Goal: Task Accomplishment & Management: Manage account settings

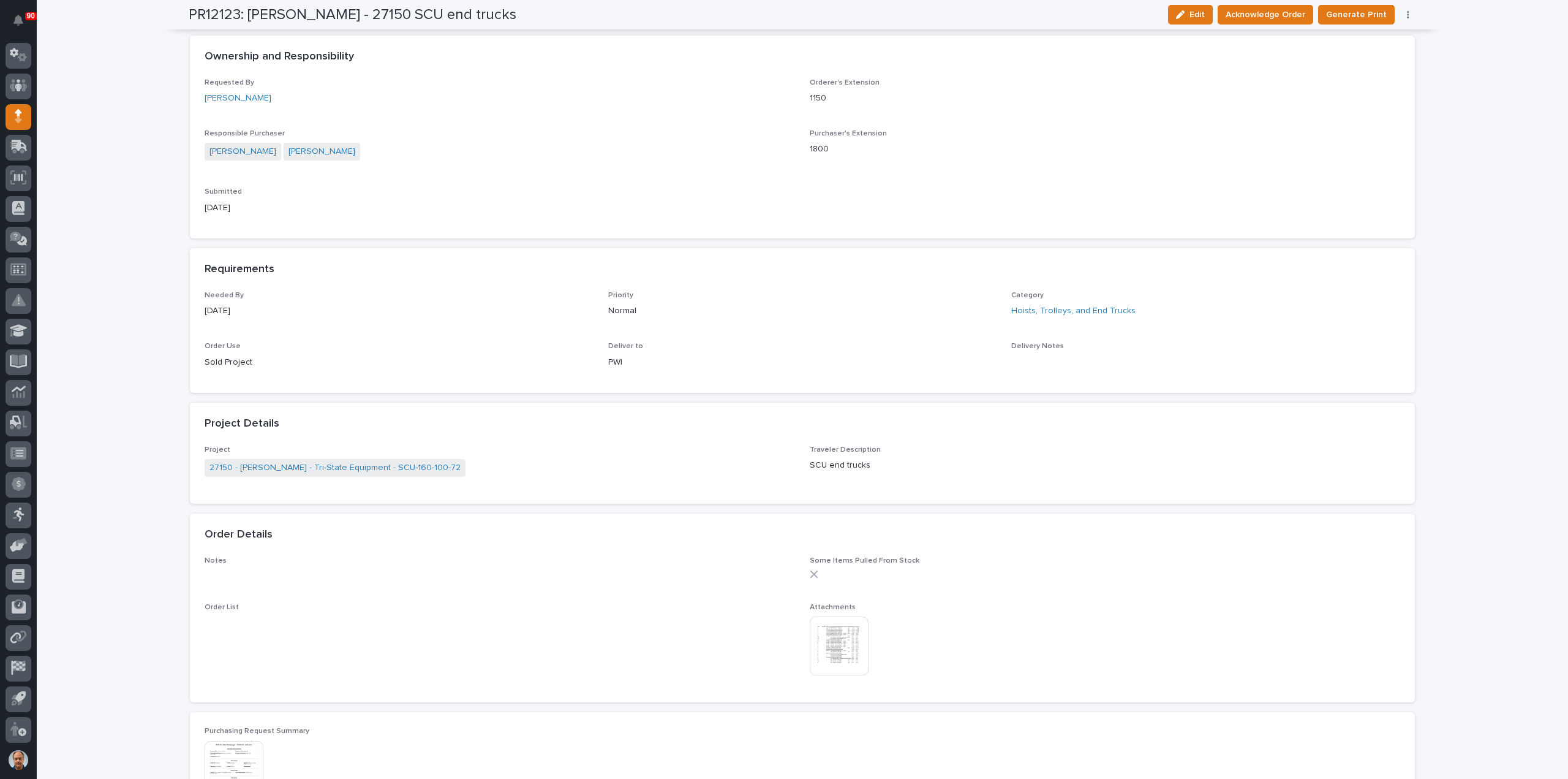
scroll to position [429, 0]
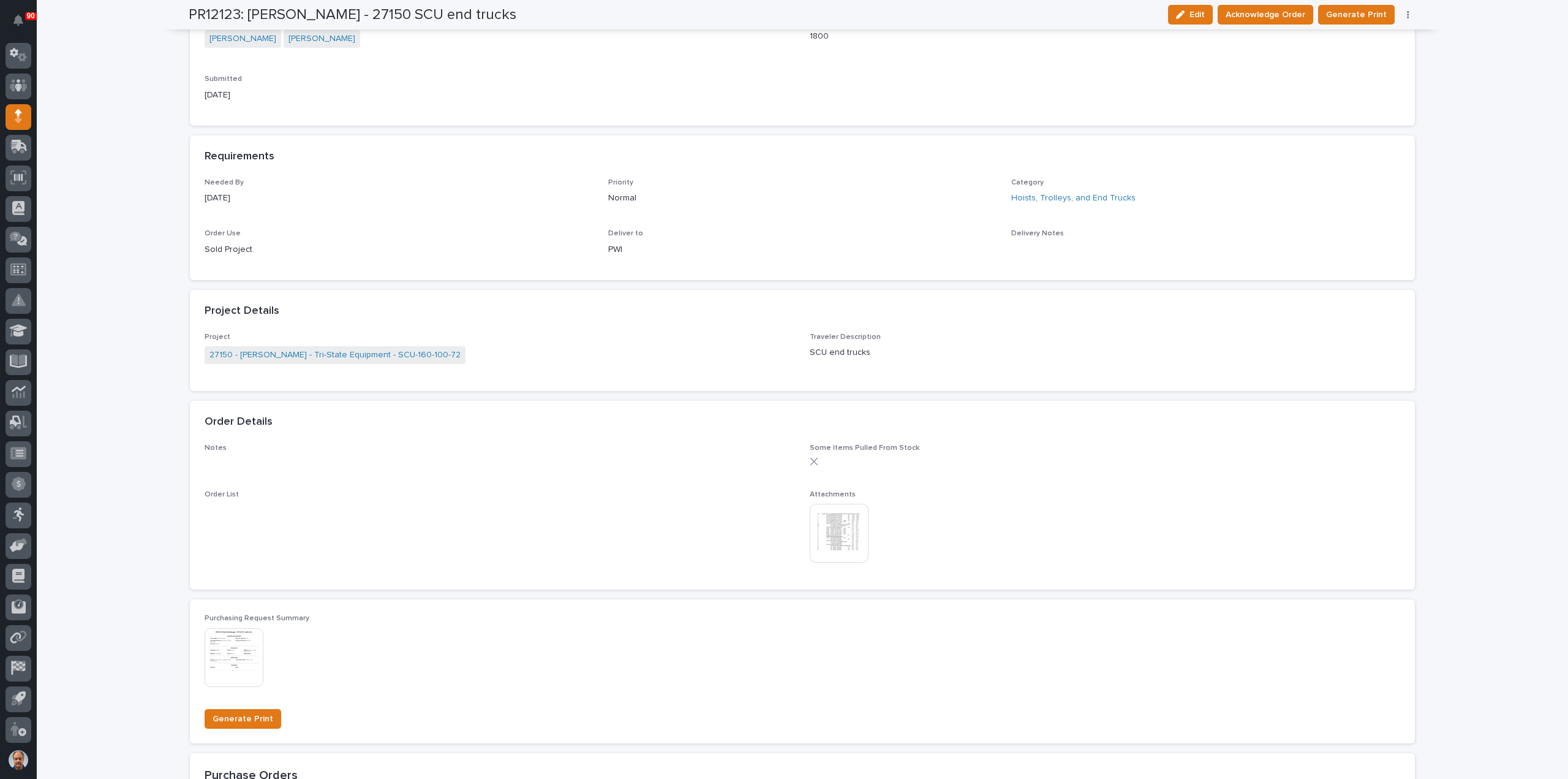
click at [827, 531] on img at bounding box center [839, 533] width 59 height 59
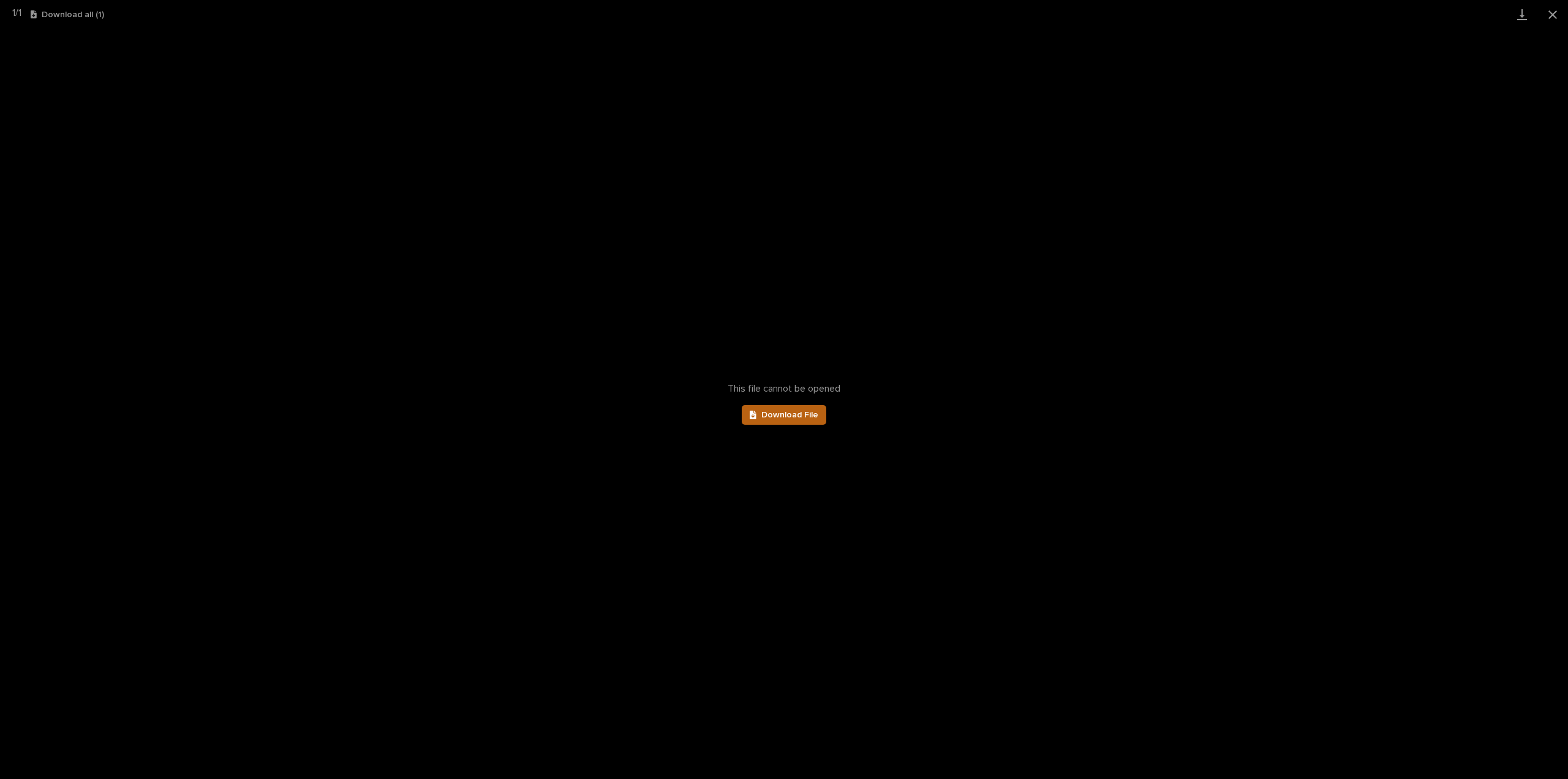
click at [788, 416] on span "Download File" at bounding box center [789, 415] width 57 height 9
click at [1552, 17] on button "Close gallery" at bounding box center [1552, 14] width 31 height 29
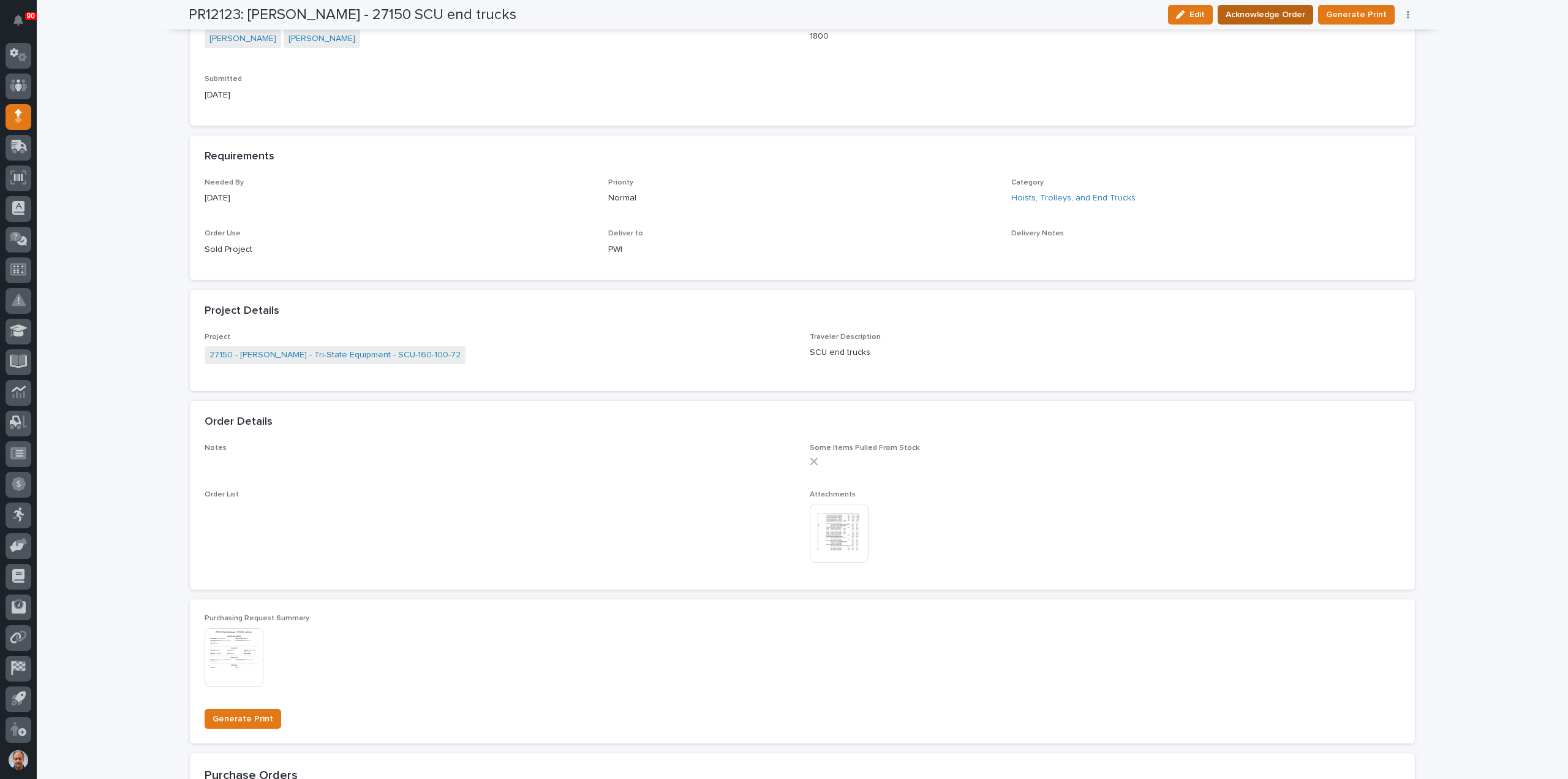
click at [1275, 16] on span "Acknowledge Order" at bounding box center [1265, 14] width 79 height 15
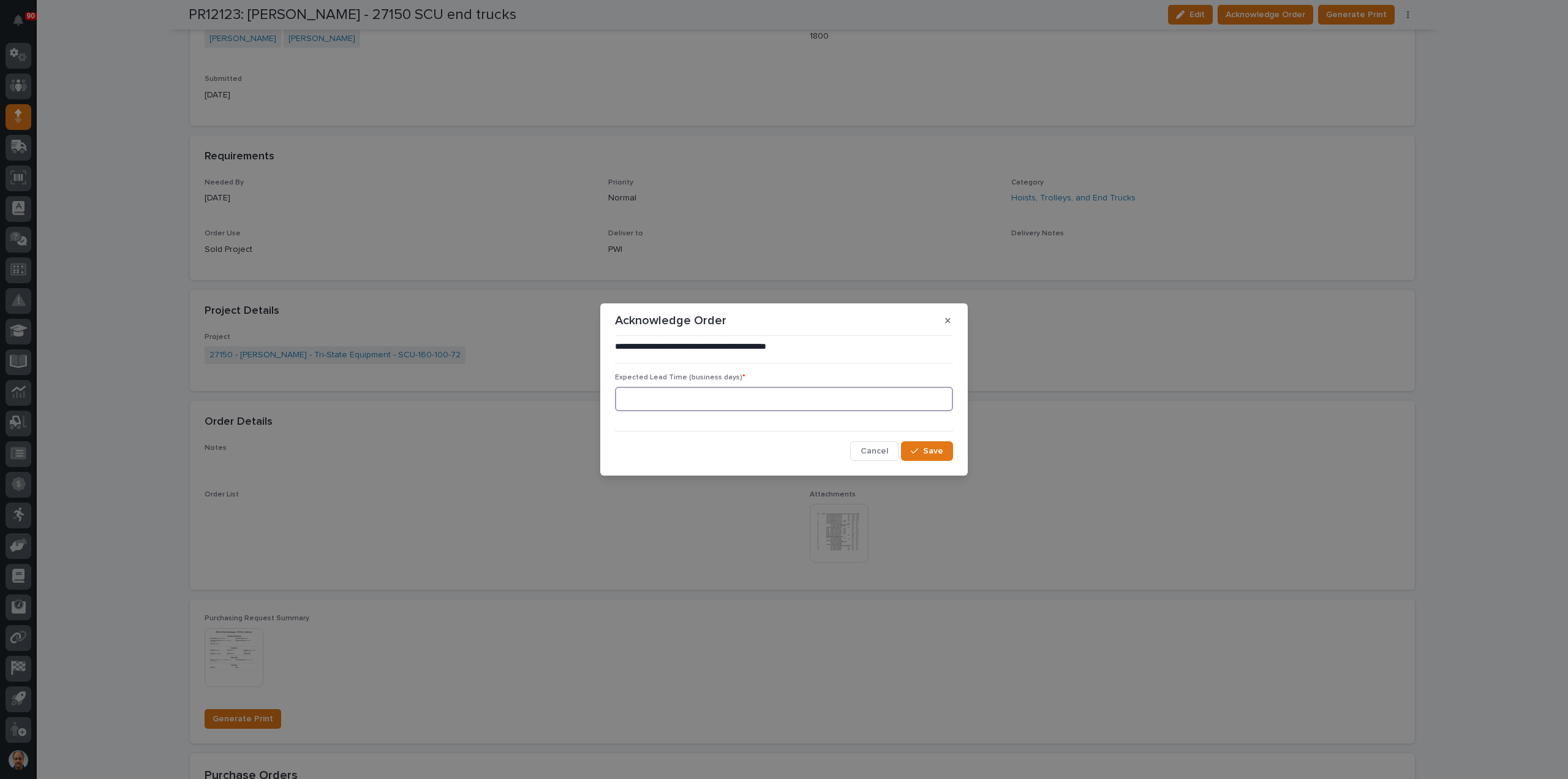
click at [698, 394] on input at bounding box center [784, 399] width 338 height 25
type input "0"
click at [917, 451] on icon "button" at bounding box center [915, 451] width 7 height 9
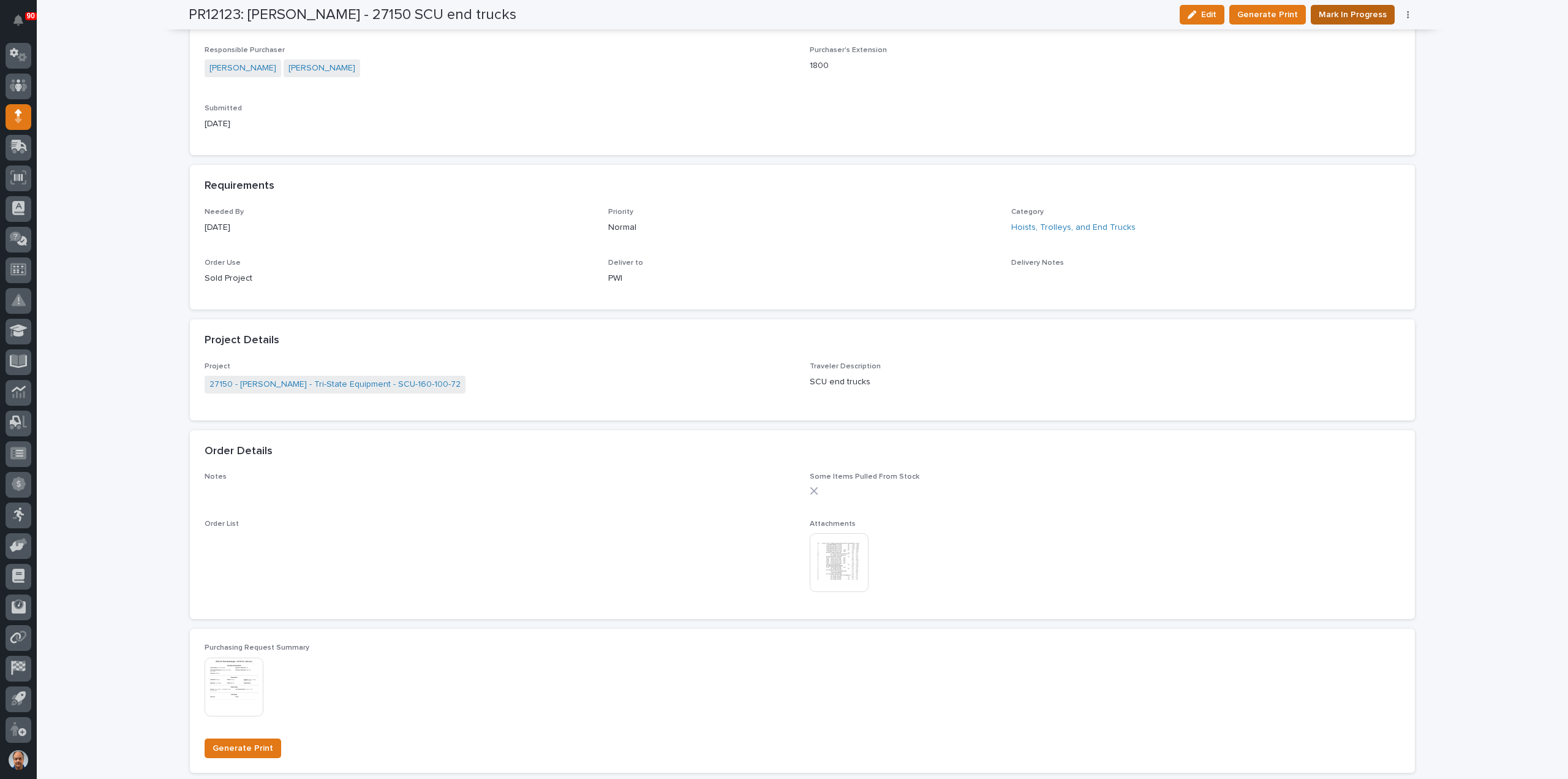
scroll to position [534, 0]
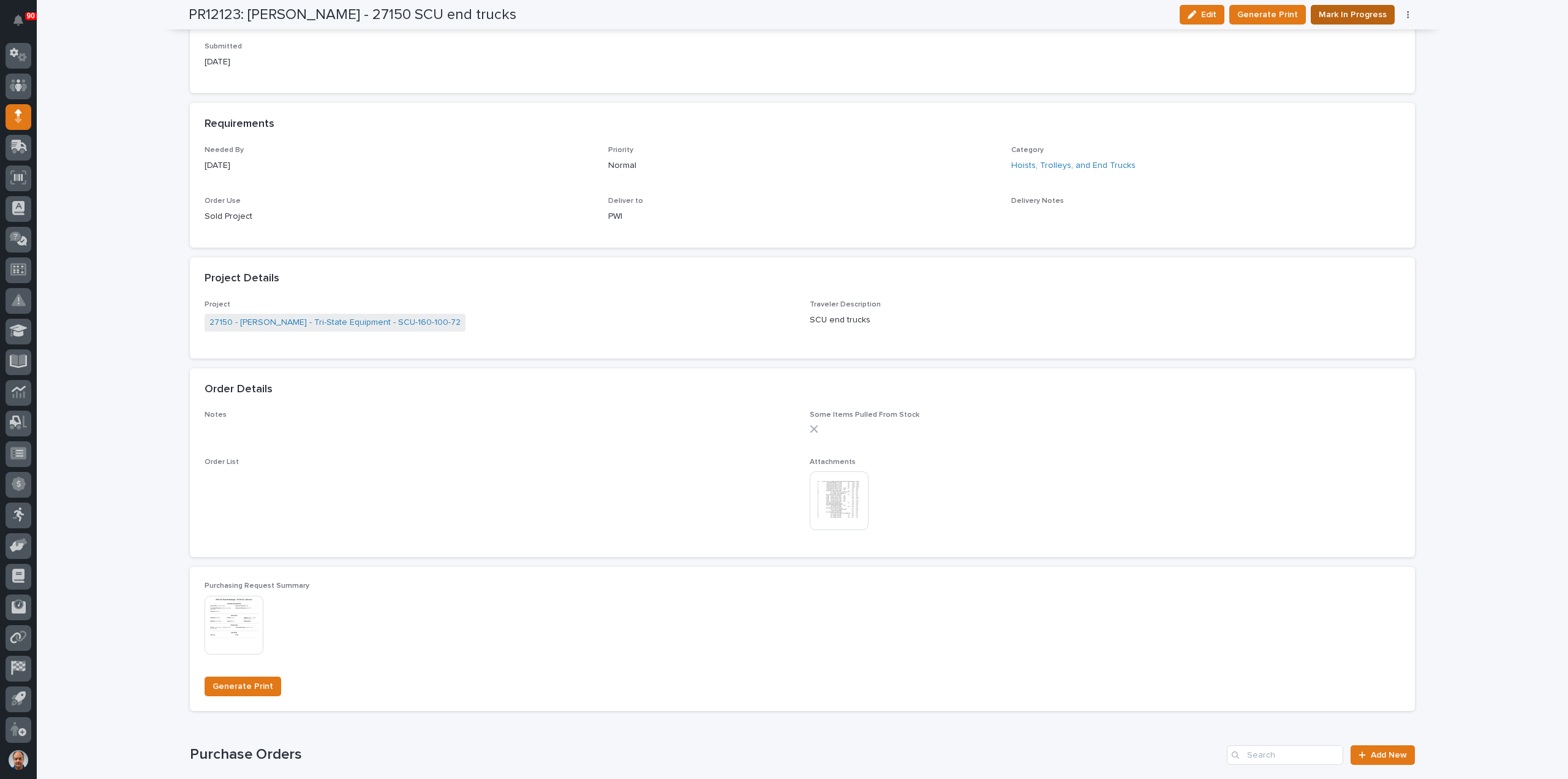
click at [1346, 13] on span "Mark In Progress" at bounding box center [1353, 14] width 68 height 15
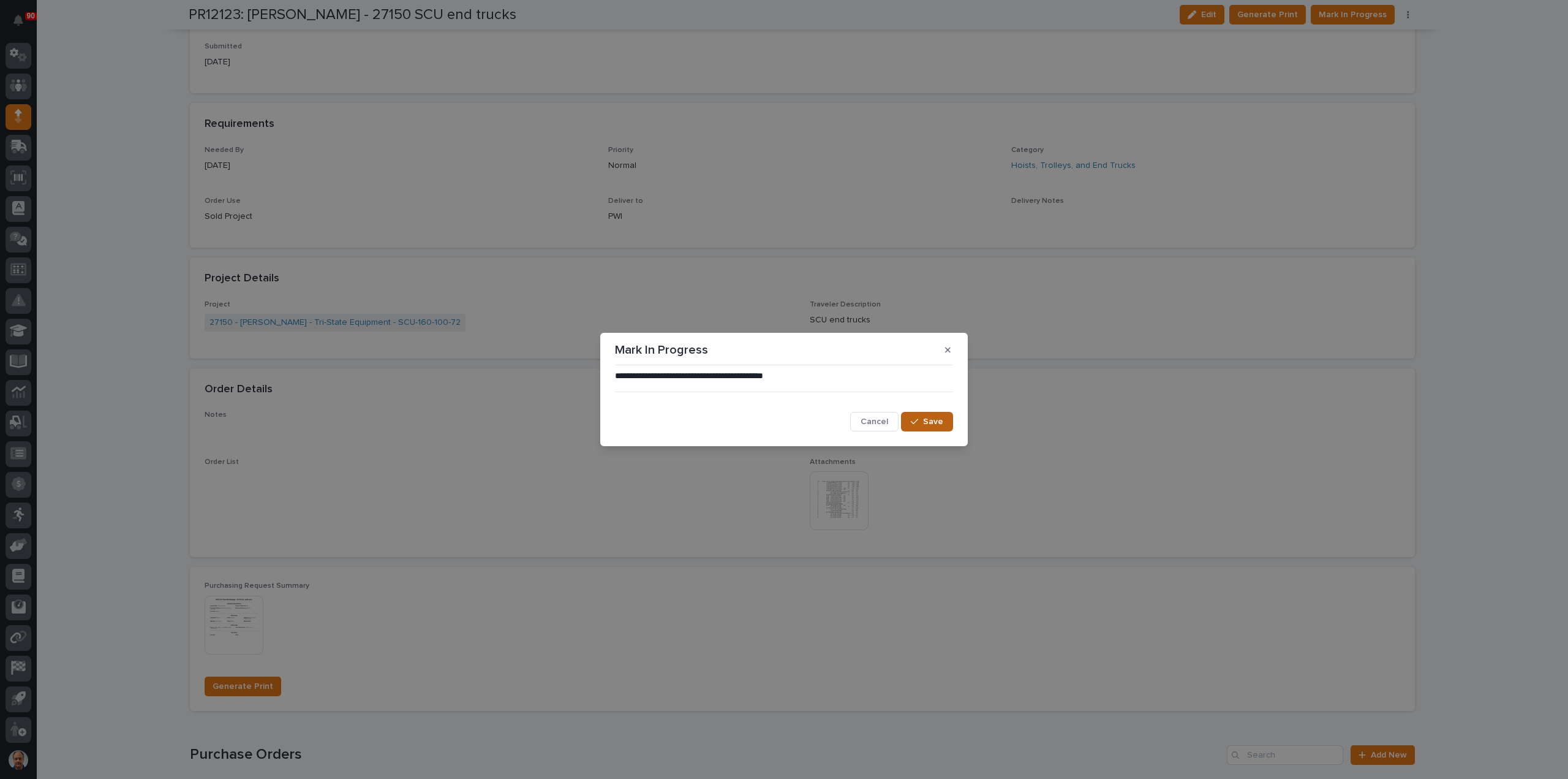
click at [933, 423] on span "Save" at bounding box center [933, 421] width 20 height 11
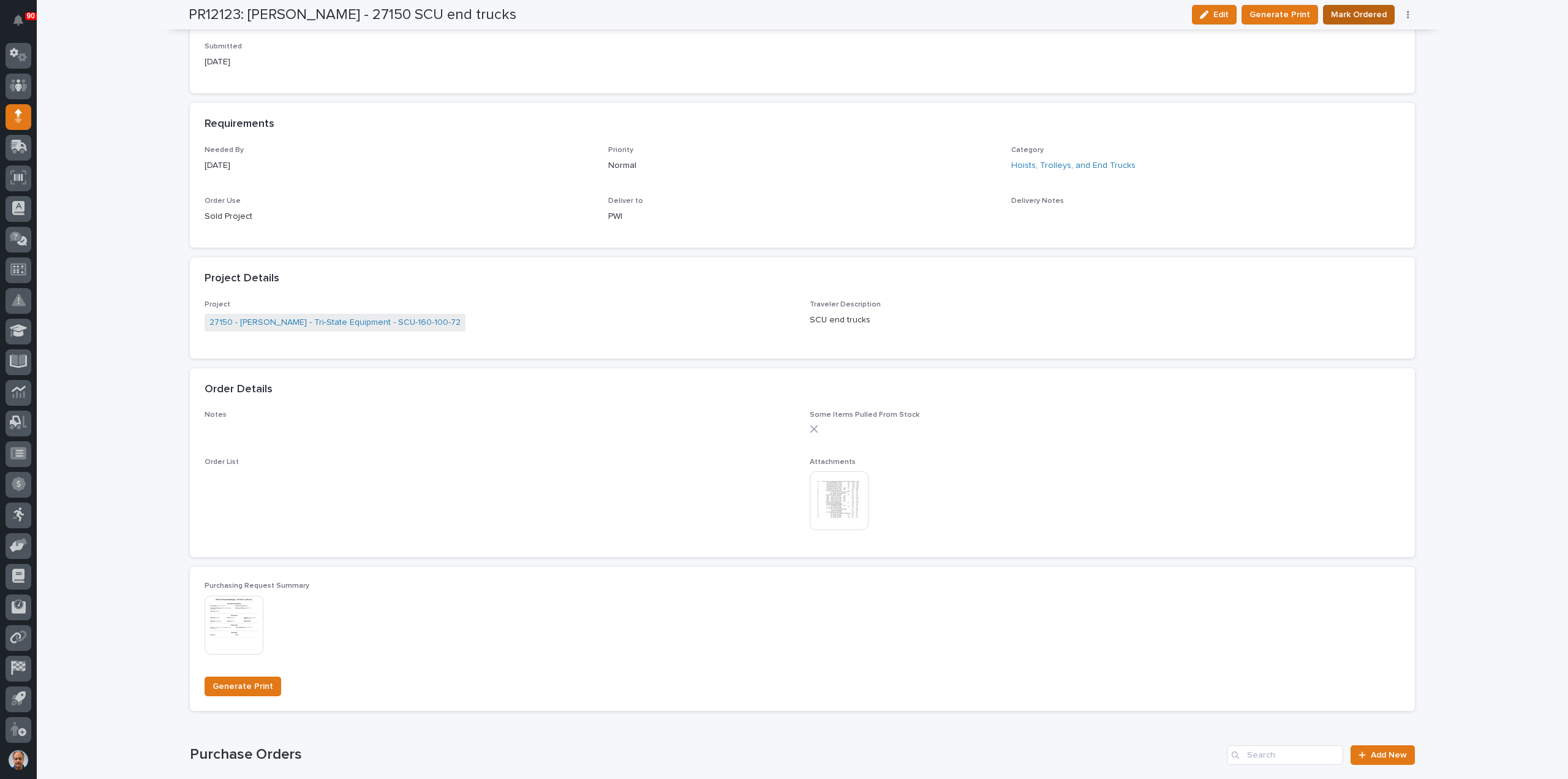
click at [1369, 11] on span "Mark Ordered" at bounding box center [1359, 14] width 56 height 15
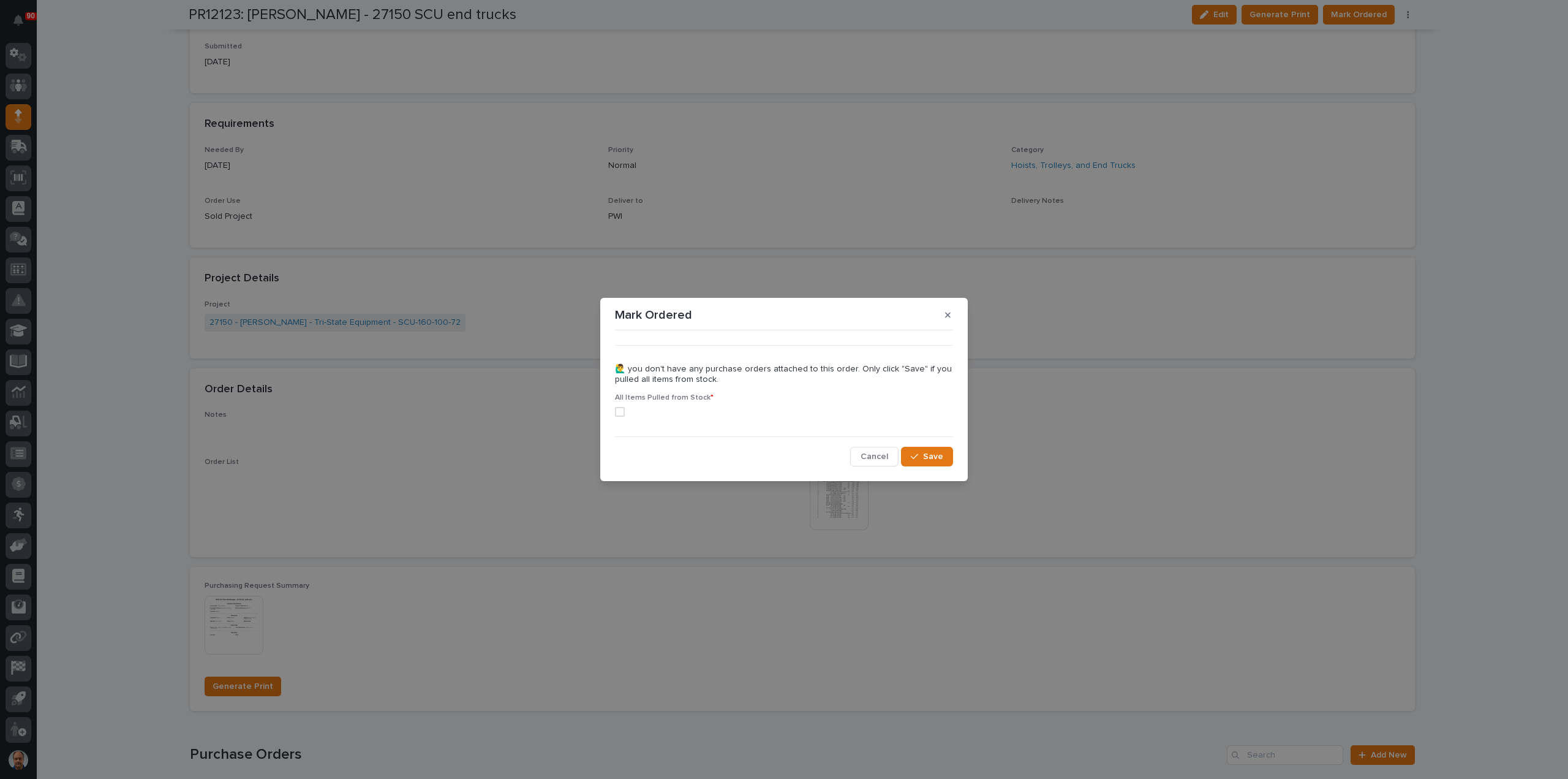
drag, startPoint x: 619, startPoint y: 412, endPoint x: 681, endPoint y: 417, distance: 62.2
click at [619, 412] on span at bounding box center [620, 412] width 10 height 10
click at [917, 458] on icon "button" at bounding box center [915, 457] width 7 height 9
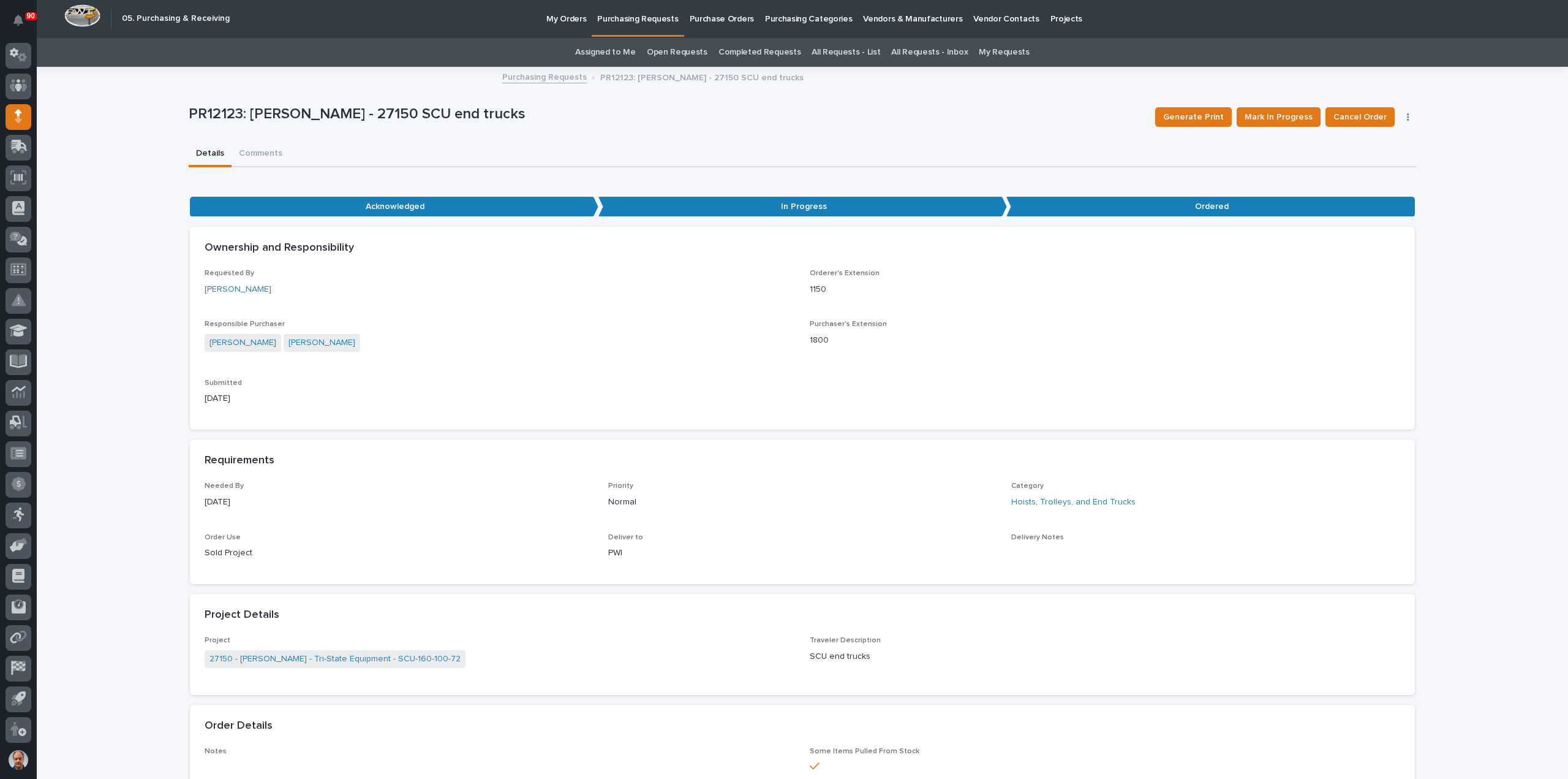
scroll to position [0, 0]
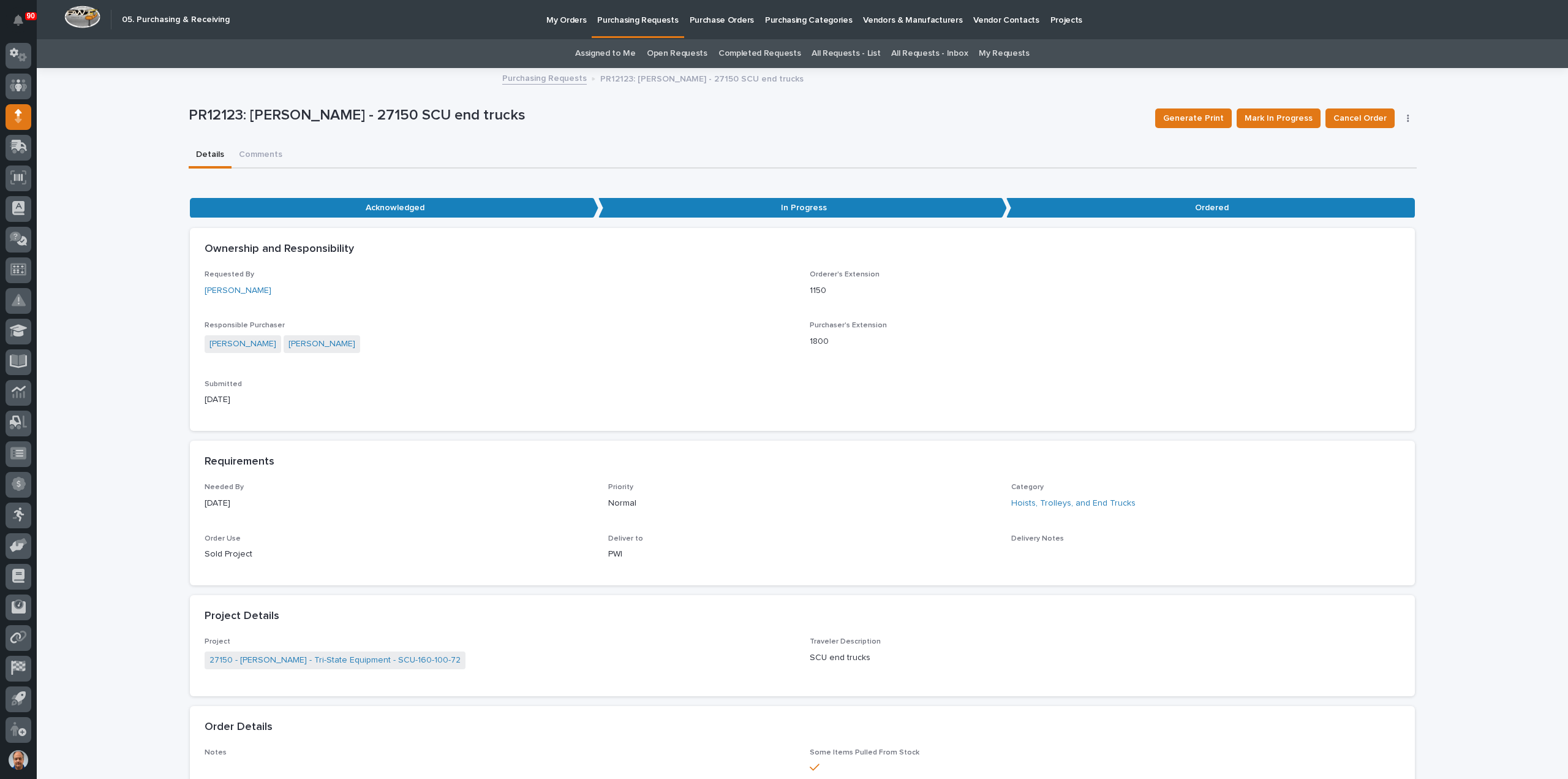
click at [561, 77] on link "Purchasing Requests" at bounding box center [545, 78] width 85 height 14
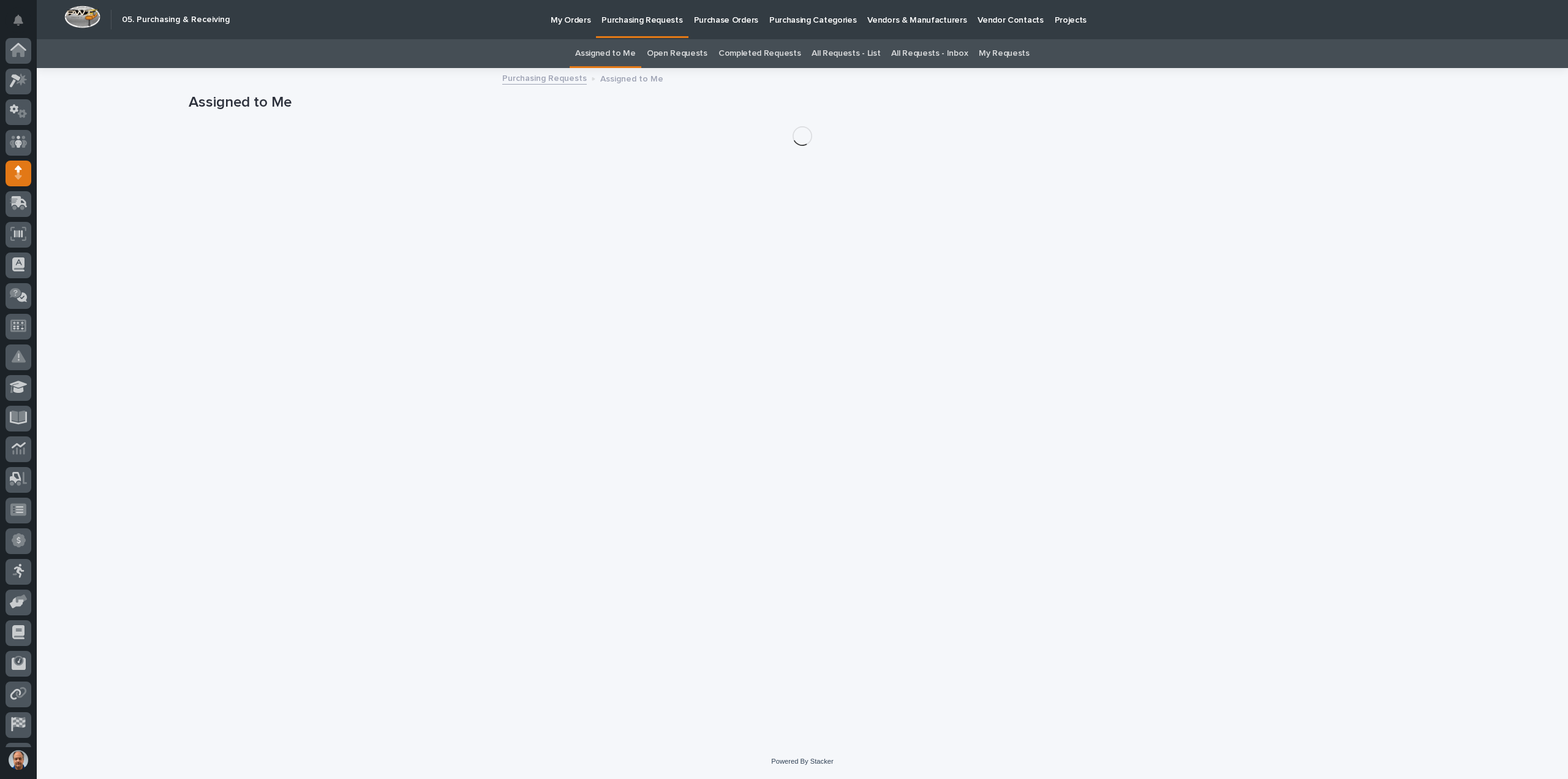
scroll to position [57, 0]
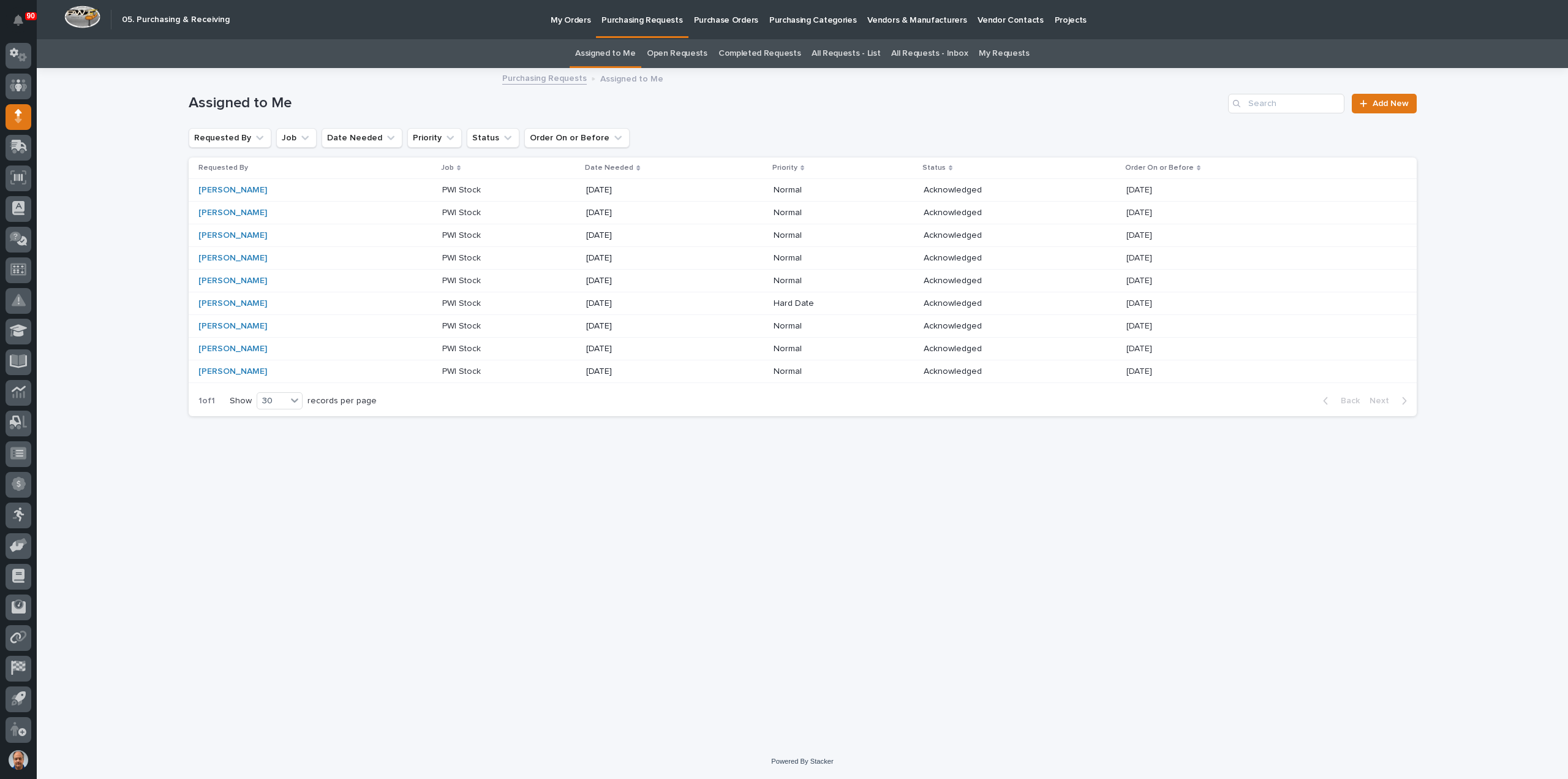
click at [443, 185] on p "PWI Stock" at bounding box center [463, 189] width 41 height 13
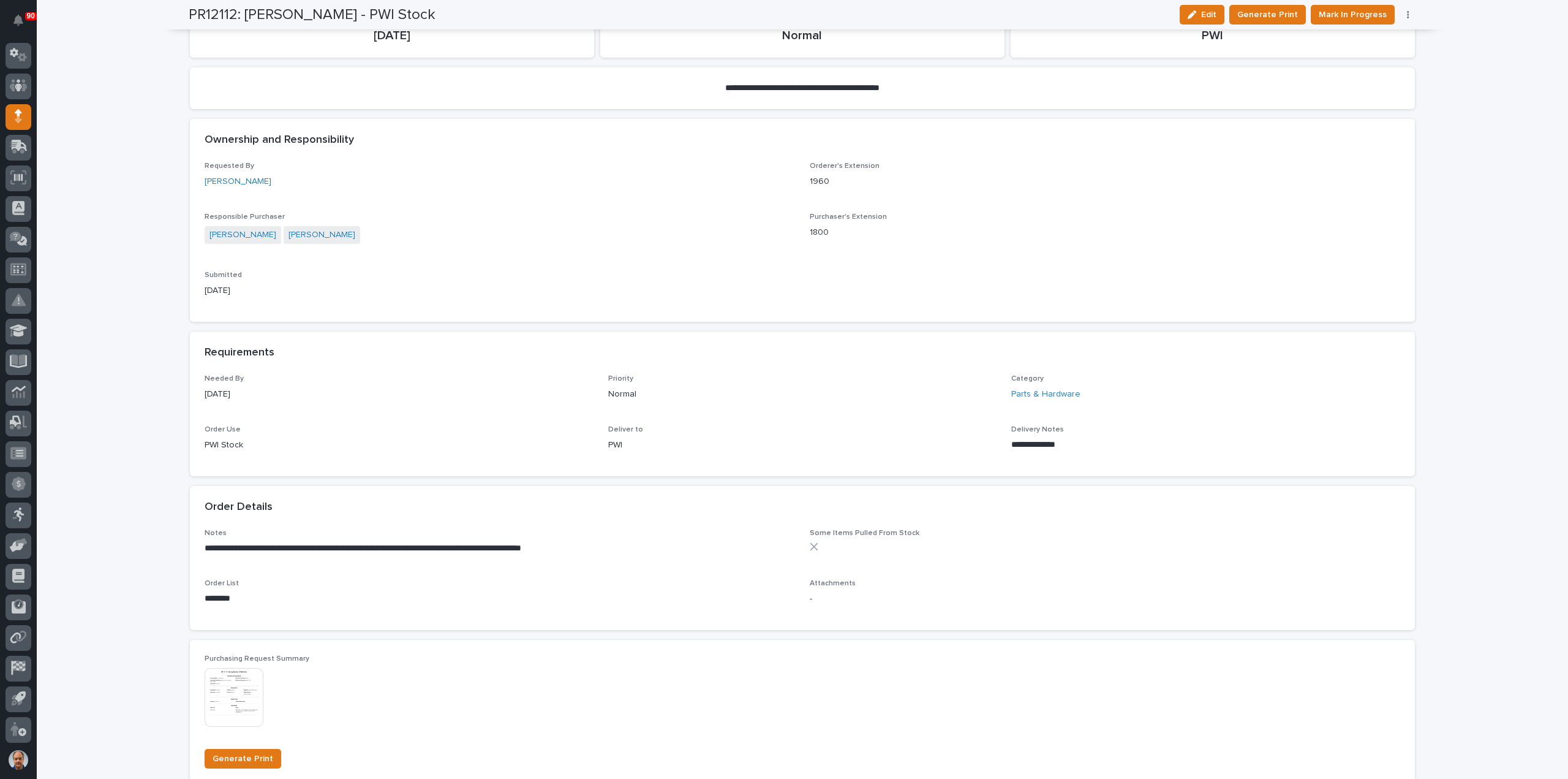
scroll to position [306, 0]
click at [1360, 11] on span "Mark In Progress" at bounding box center [1353, 14] width 68 height 15
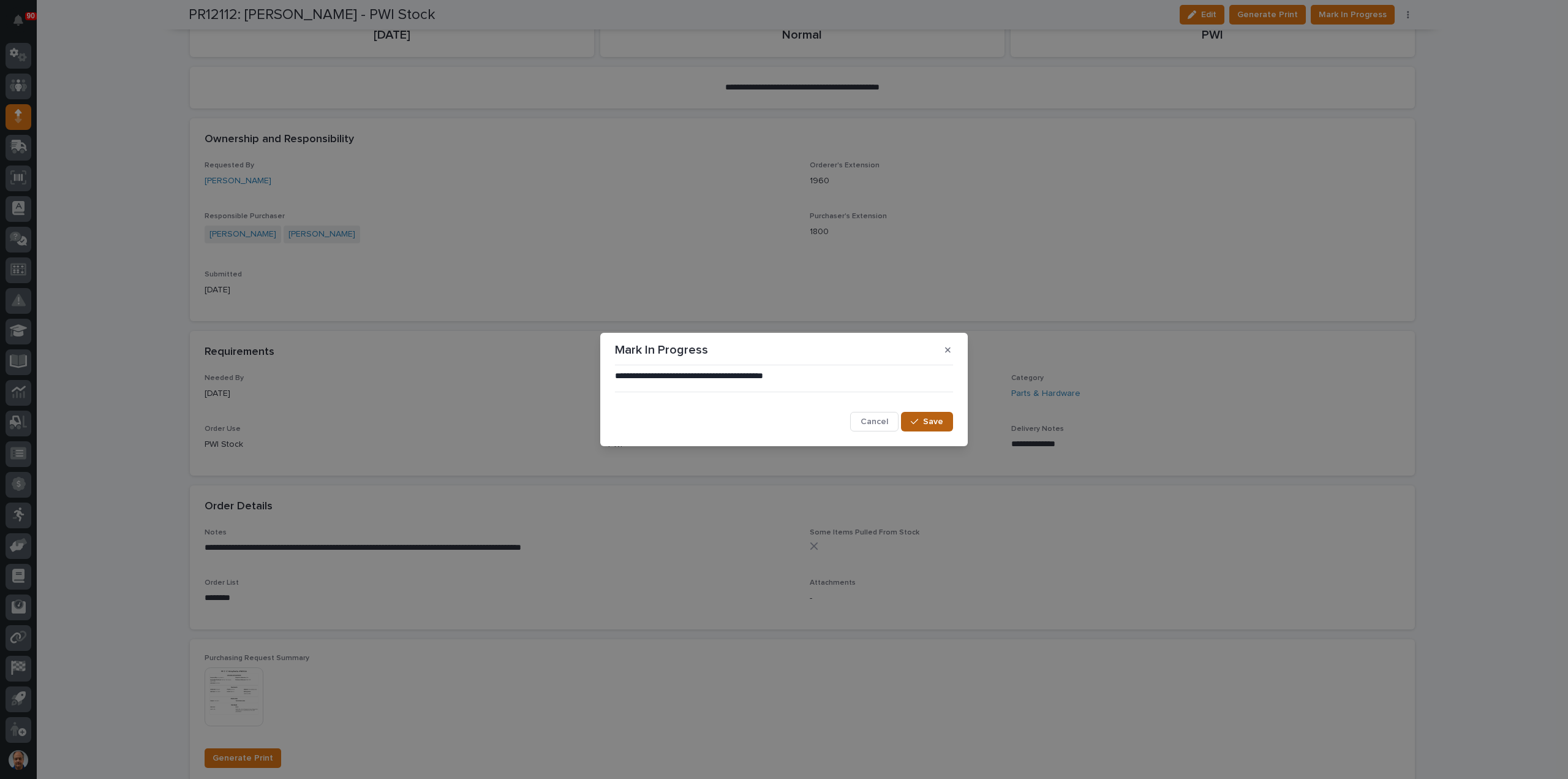
click at [934, 422] on span "Save" at bounding box center [933, 421] width 20 height 11
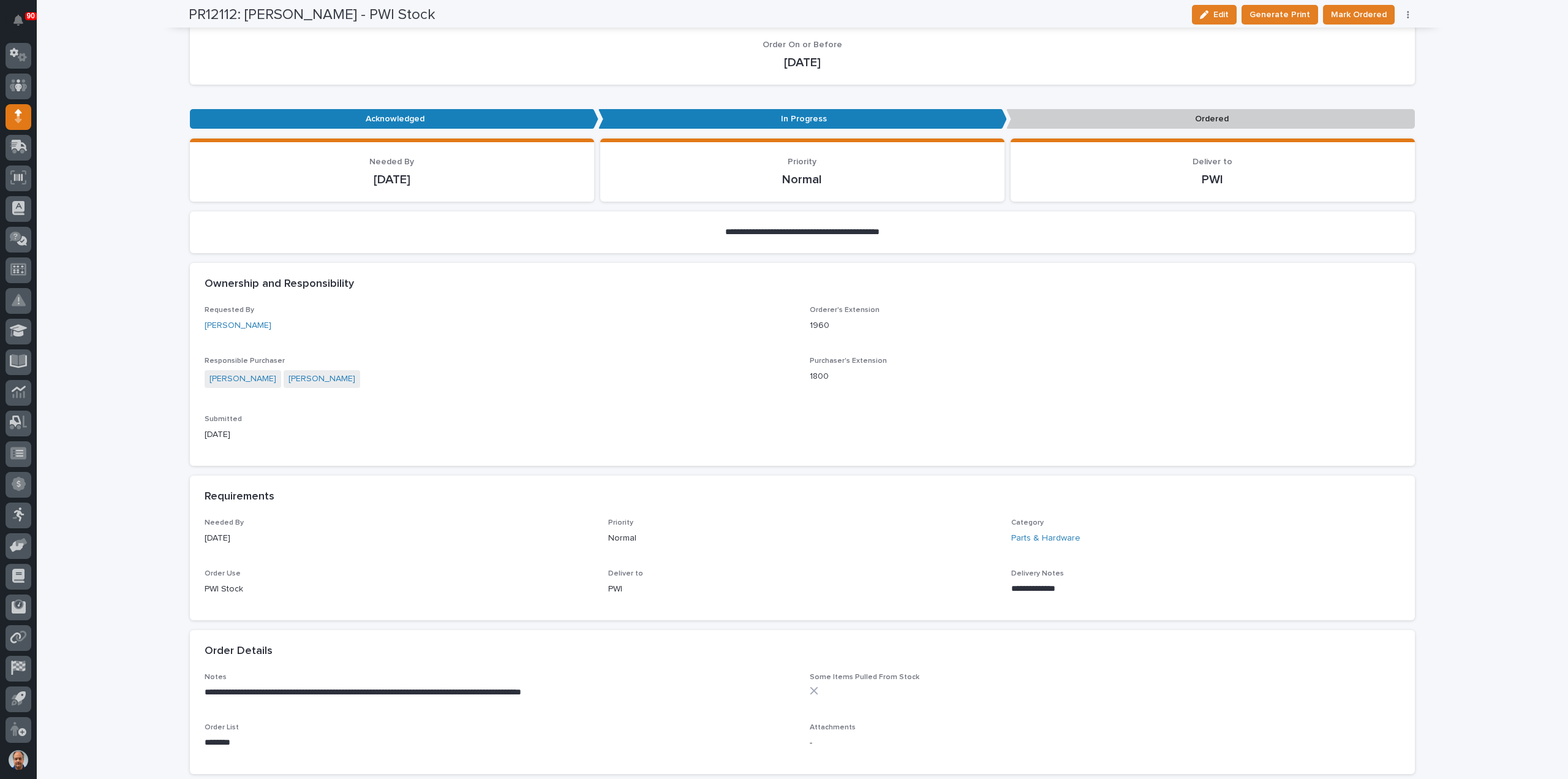
scroll to position [0, 0]
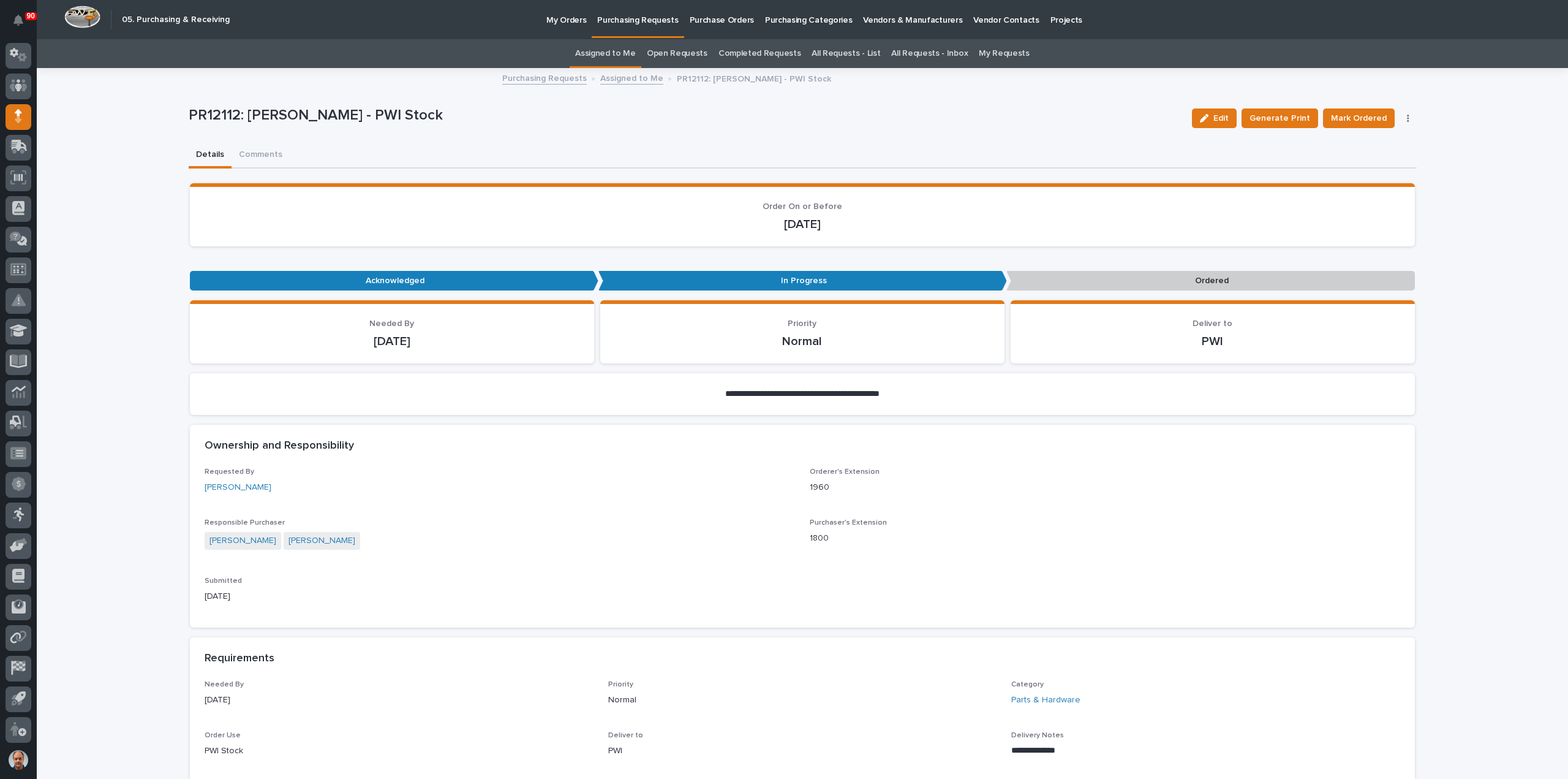
click at [632, 19] on p "Purchasing Requests" at bounding box center [637, 12] width 81 height 26
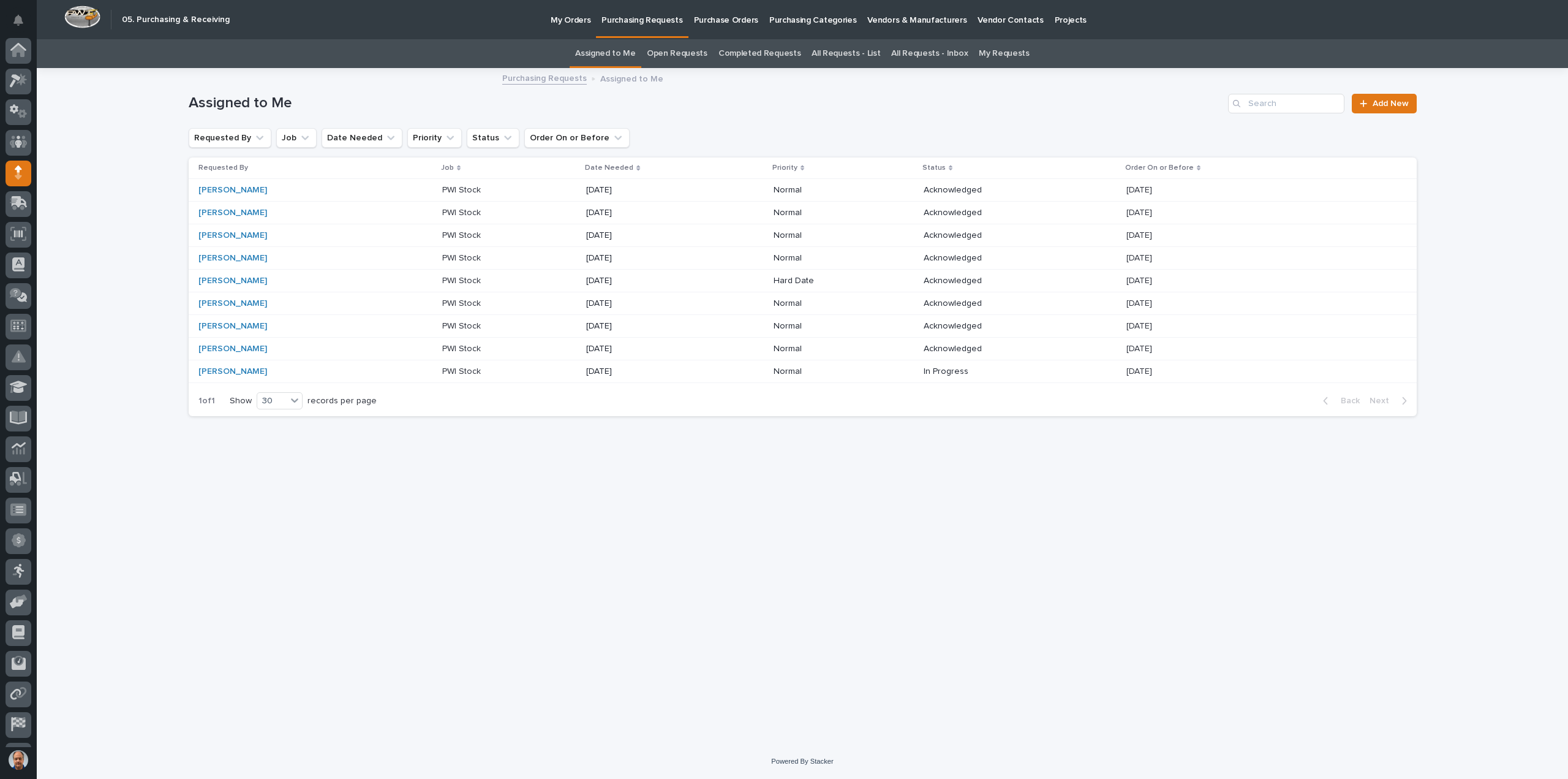
scroll to position [57, 0]
click at [442, 185] on p "PWI Stock" at bounding box center [463, 189] width 41 height 13
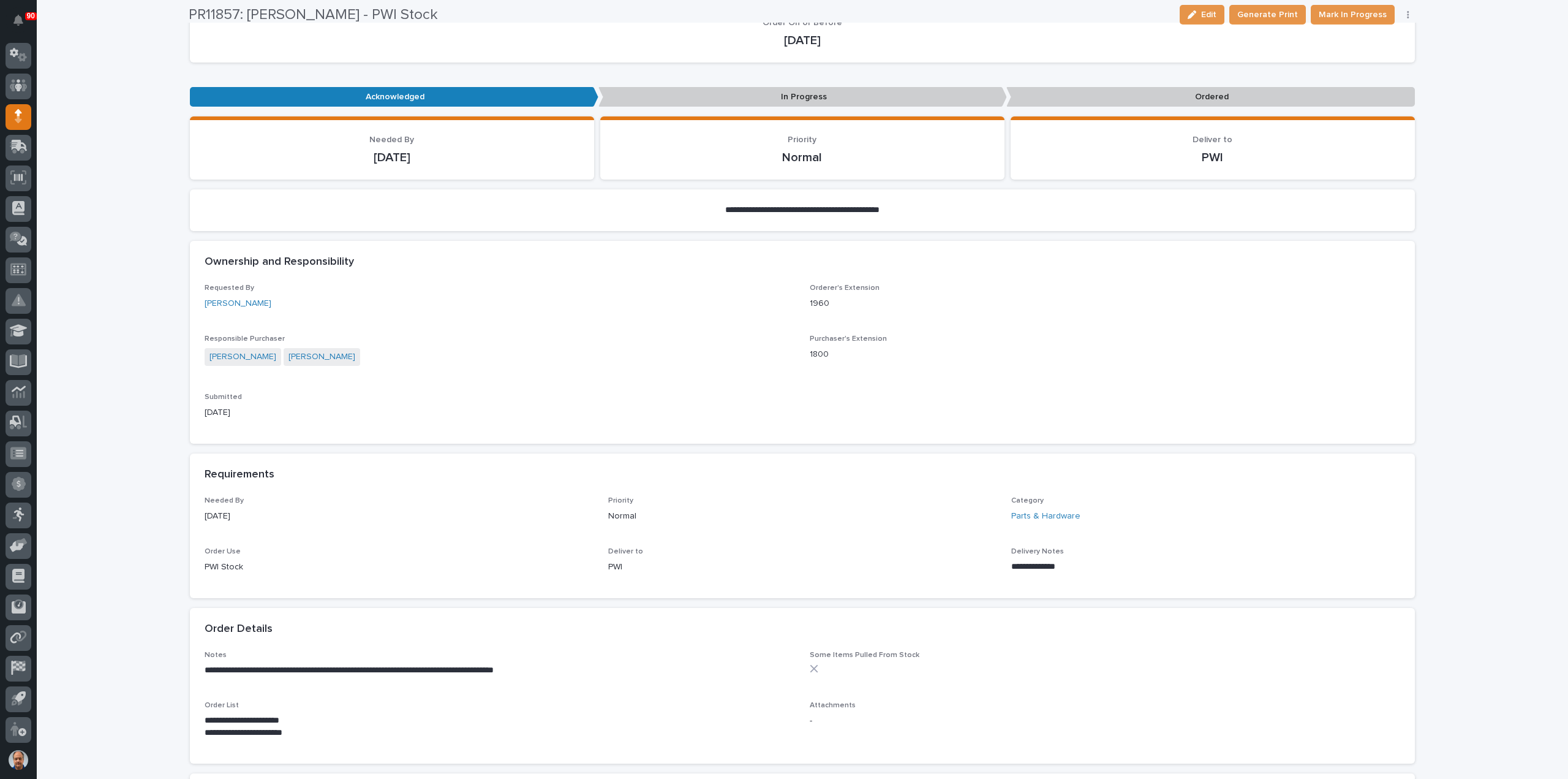
scroll to position [306, 0]
